Goal: Information Seeking & Learning: Learn about a topic

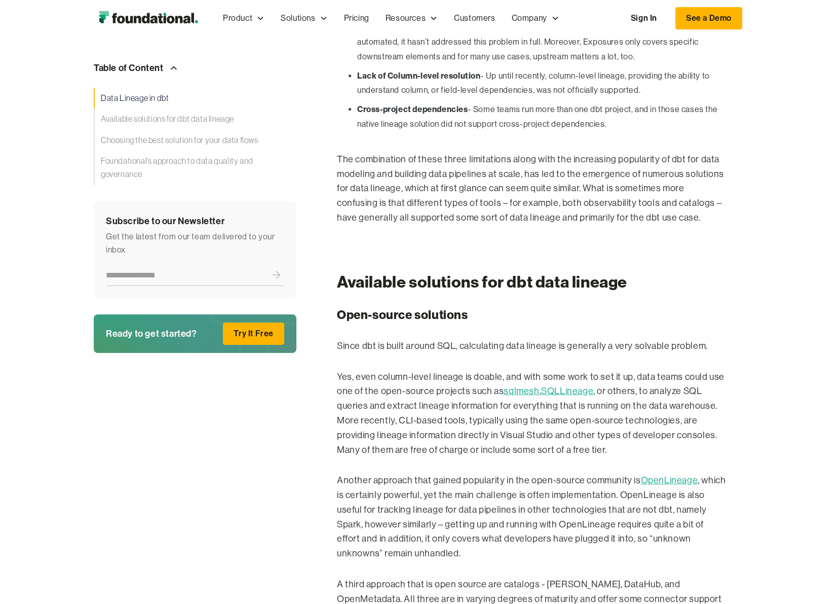
scroll to position [1221, 0]
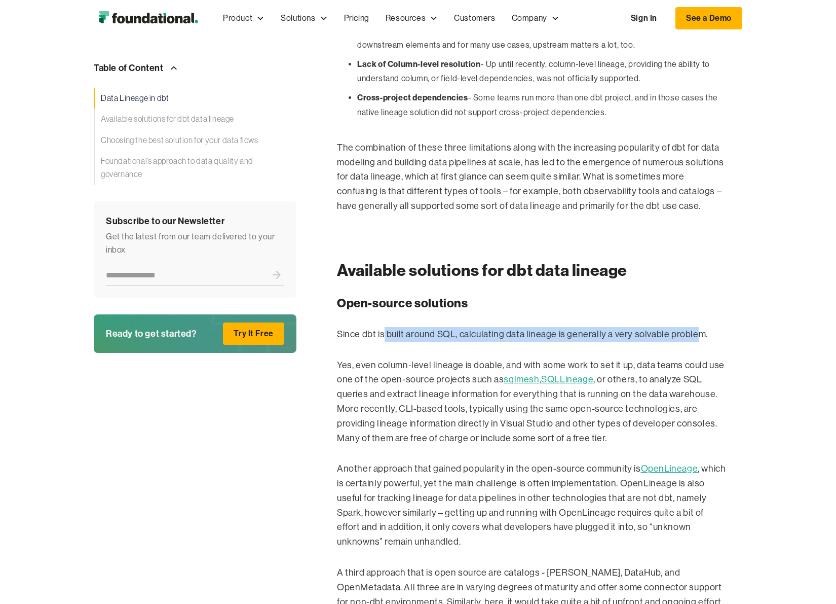
drag, startPoint x: 384, startPoint y: 309, endPoint x: 695, endPoint y: 306, distance: 311.2
click at [695, 327] on p "Since dbt is built around SQL, calculating data lineage is generally a very sol…" at bounding box center [531, 334] width 389 height 15
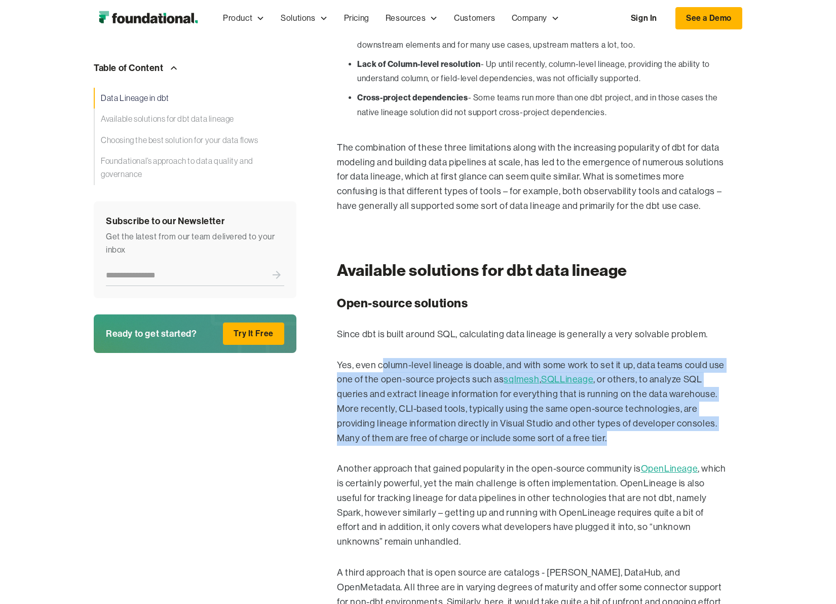
drag, startPoint x: 384, startPoint y: 343, endPoint x: 682, endPoint y: 410, distance: 305.5
click at [682, 410] on p "Yes, even column-level lineage is doable, and with some work to set it up, data…" at bounding box center [531, 402] width 389 height 88
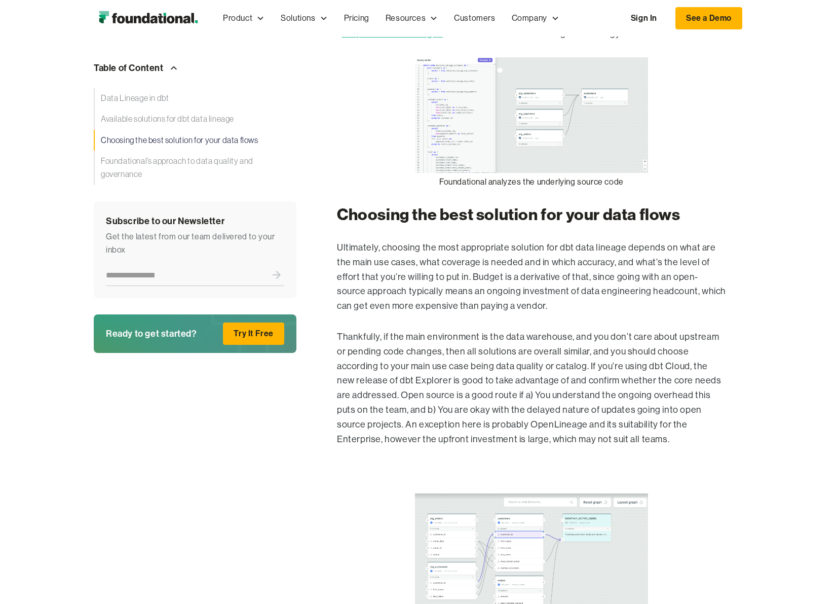
scroll to position [2345, 0]
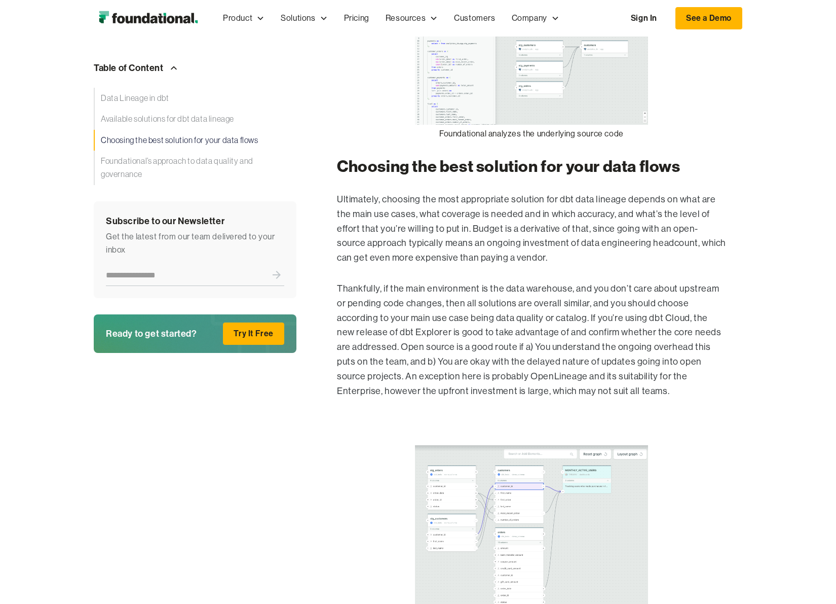
click at [553, 493] on img at bounding box center [532, 532] width 234 height 174
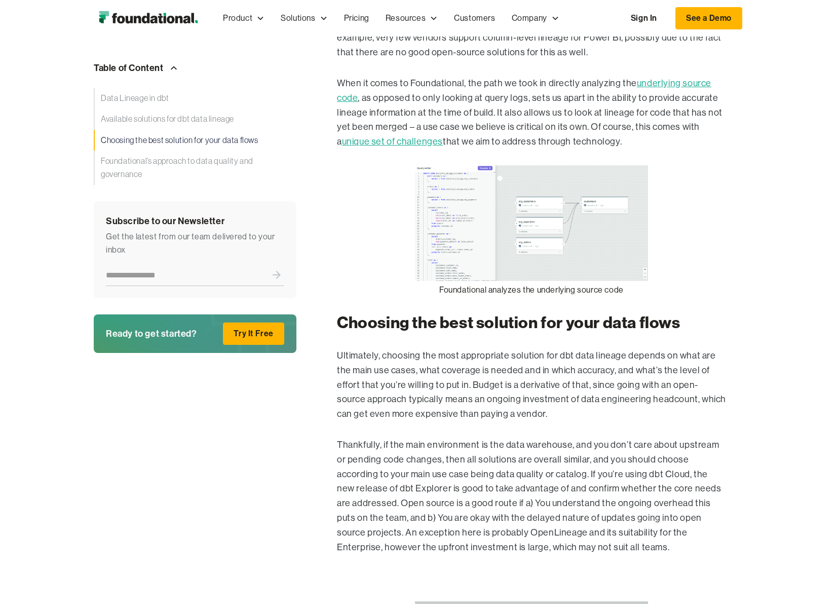
scroll to position [2188, 0]
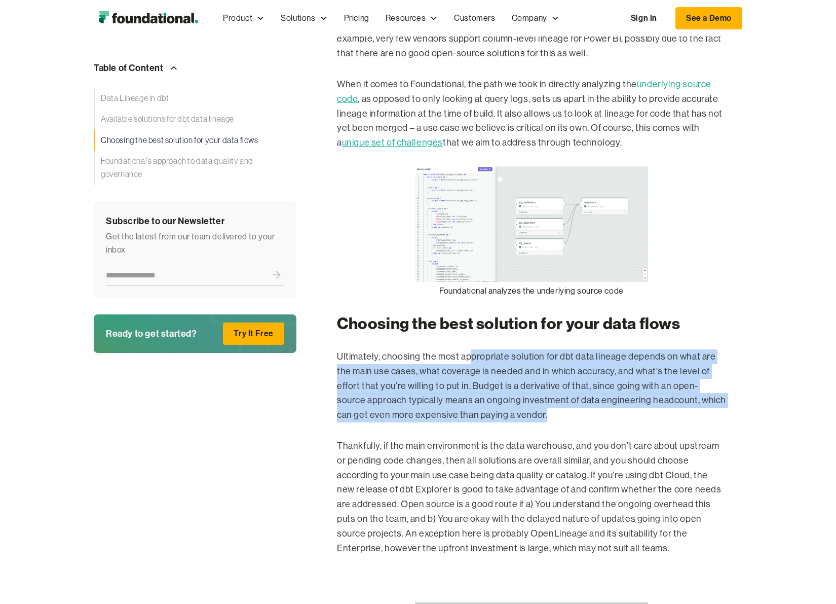
drag, startPoint x: 466, startPoint y: 319, endPoint x: 532, endPoint y: 377, distance: 87.3
click at [532, 377] on p "Ultimately, choosing the most appropriate solution for dbt data lineage depends…" at bounding box center [531, 385] width 389 height 73
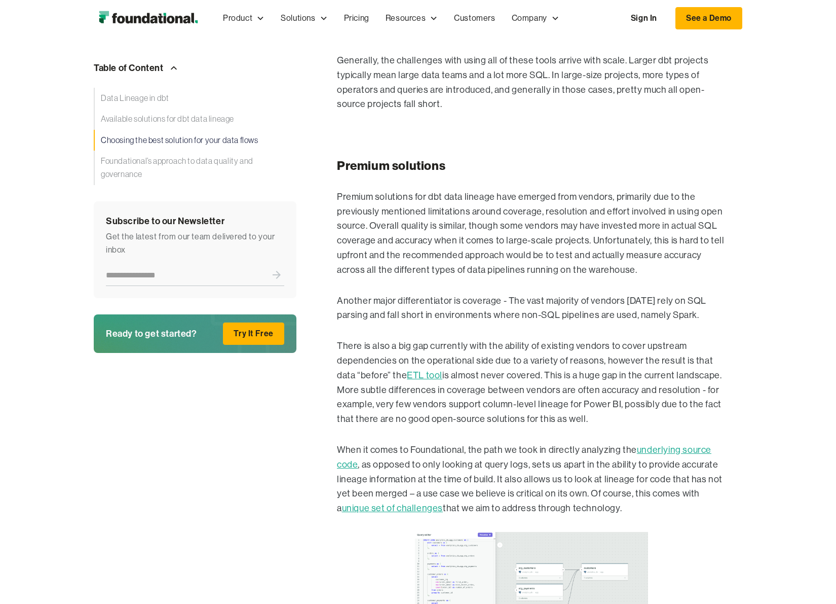
scroll to position [1821, 0]
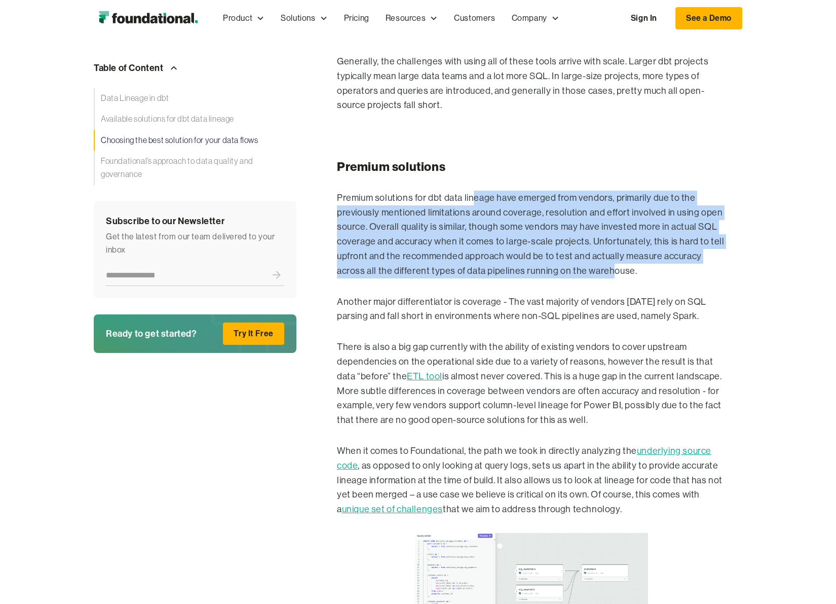
drag, startPoint x: 474, startPoint y: 170, endPoint x: 609, endPoint y: 240, distance: 152.1
click at [609, 240] on p "Premium solutions for dbt data lineage have emerged from vendors, primarily due…" at bounding box center [531, 235] width 389 height 88
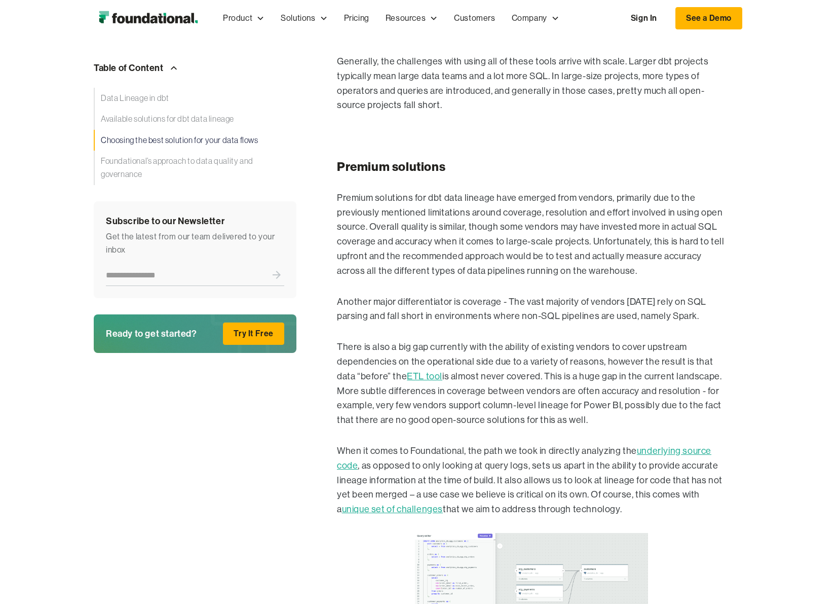
click at [597, 296] on div "dbt has recently announced that dbt Explorer will now support column-level line…" at bounding box center [531, 42] width 389 height 2734
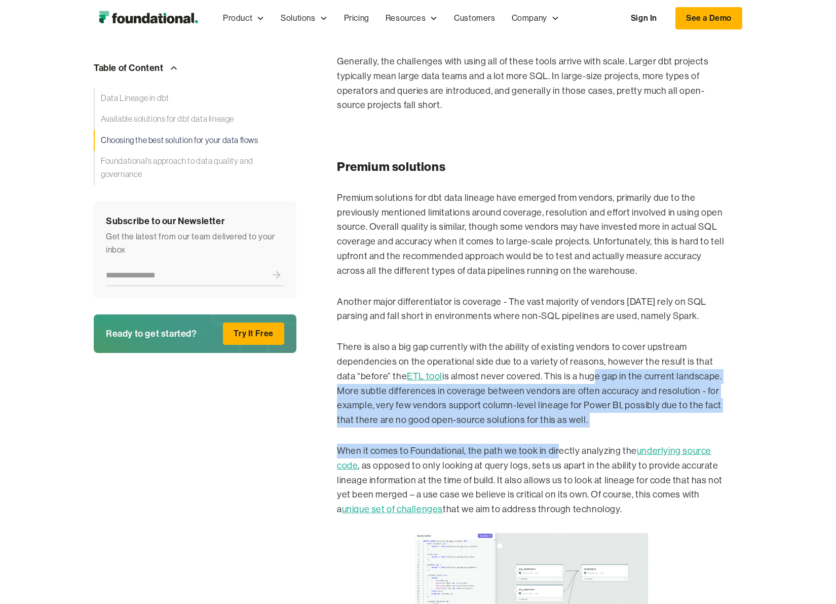
drag, startPoint x: 567, startPoint y: 337, endPoint x: 557, endPoint y: 411, distance: 75.3
click at [557, 411] on div "dbt has recently announced that dbt Explorer will now support column-level line…" at bounding box center [531, 42] width 389 height 2734
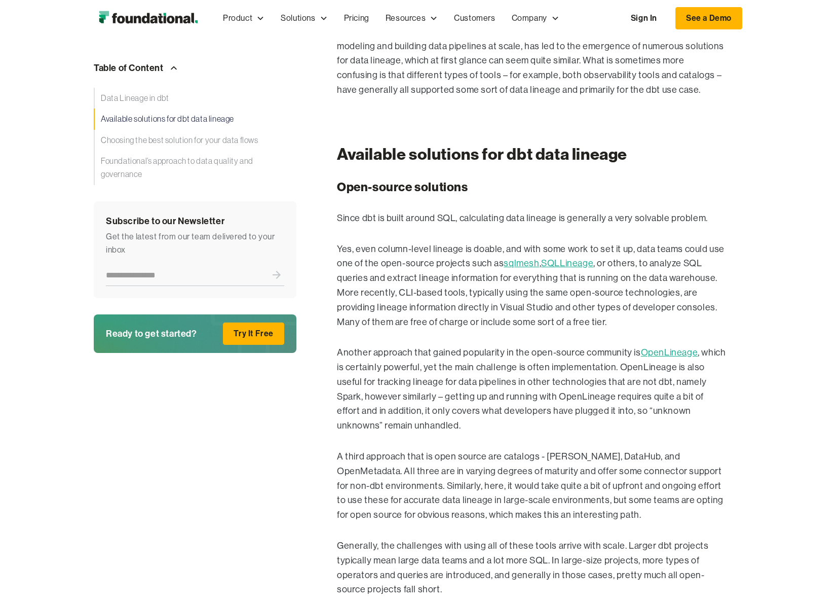
scroll to position [1322, 0]
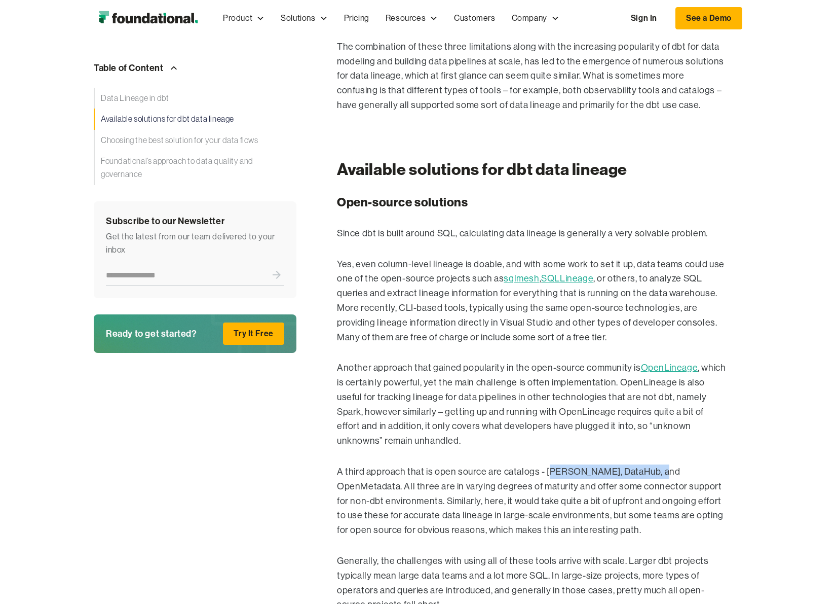
drag, startPoint x: 551, startPoint y: 446, endPoint x: 659, endPoint y: 441, distance: 108.1
click at [659, 464] on p "A third approach that is open source are catalogs - [PERSON_NAME], DataHub, and…" at bounding box center [531, 500] width 389 height 73
click at [660, 464] on p "A third approach that is open source are catalogs - [PERSON_NAME], DataHub, and…" at bounding box center [531, 500] width 389 height 73
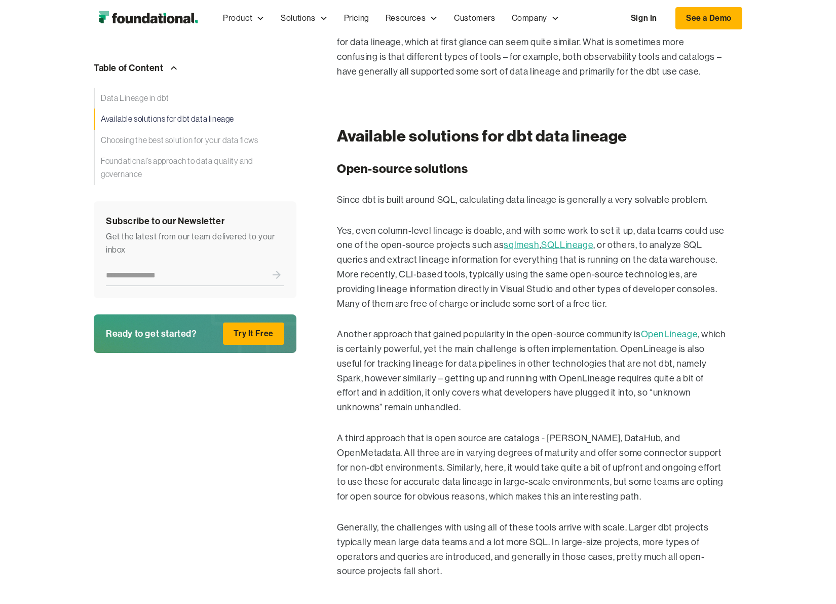
scroll to position [1357, 0]
